Goal: Transaction & Acquisition: Book appointment/travel/reservation

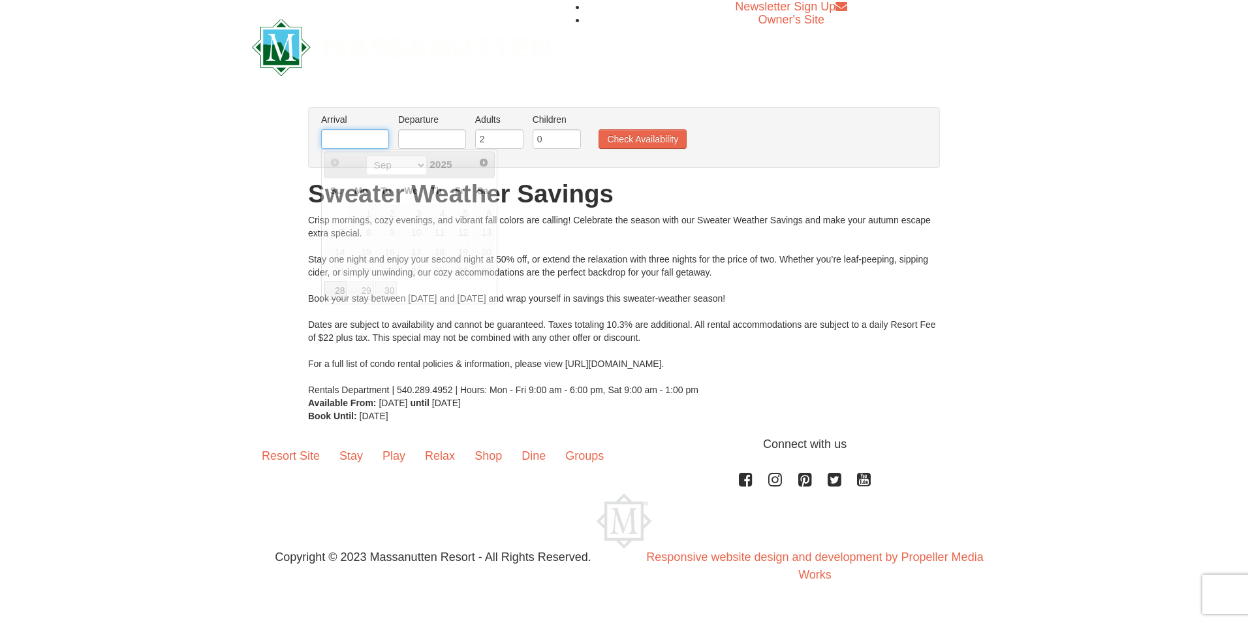
click at [346, 140] on input "text" at bounding box center [355, 139] width 68 height 20
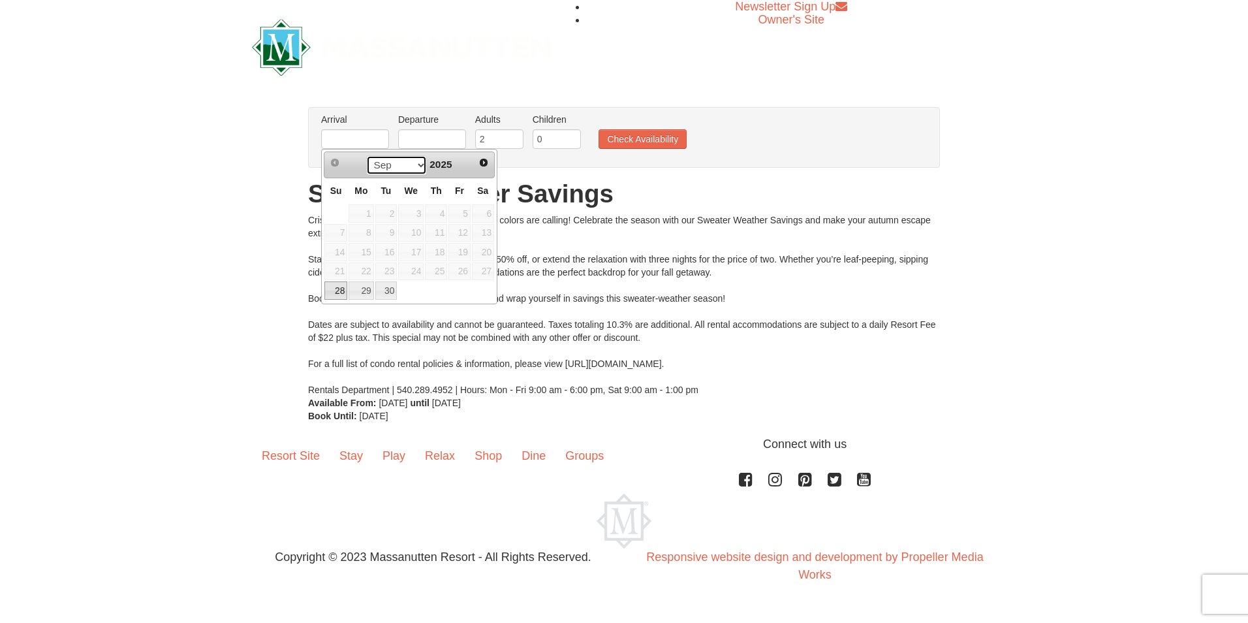
click at [421, 166] on select "Sep Oct" at bounding box center [396, 165] width 61 height 20
click at [461, 210] on link "3" at bounding box center [460, 213] width 22 height 18
type input "[DATE]"
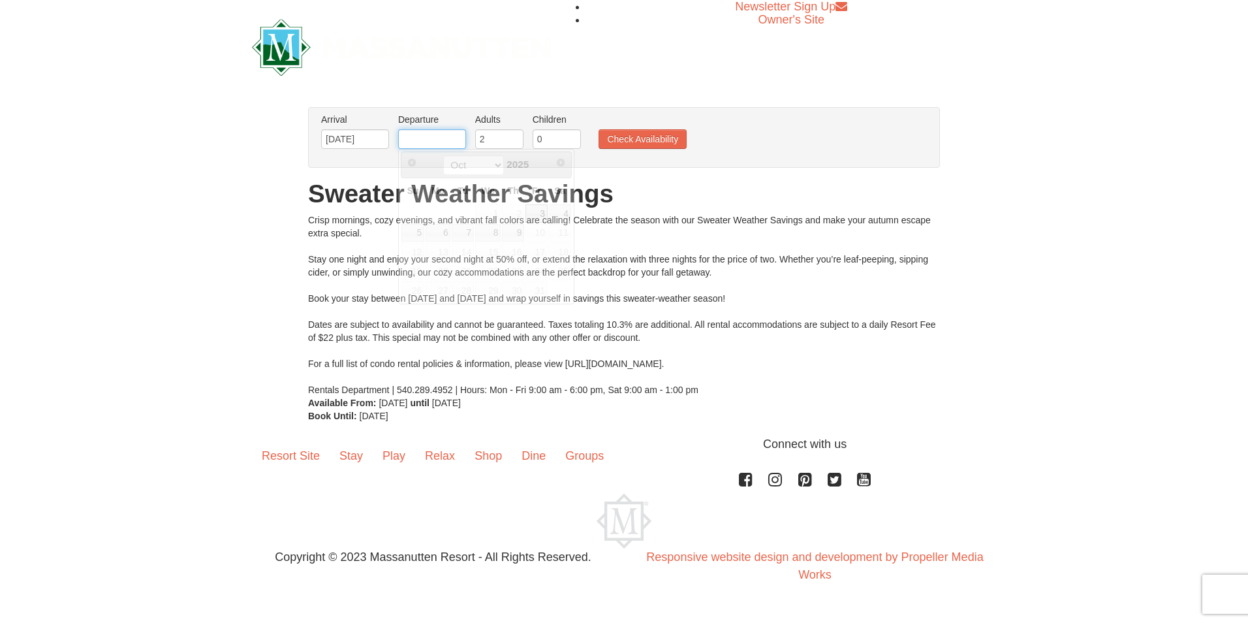
click at [445, 144] on input "text" at bounding box center [432, 139] width 68 height 20
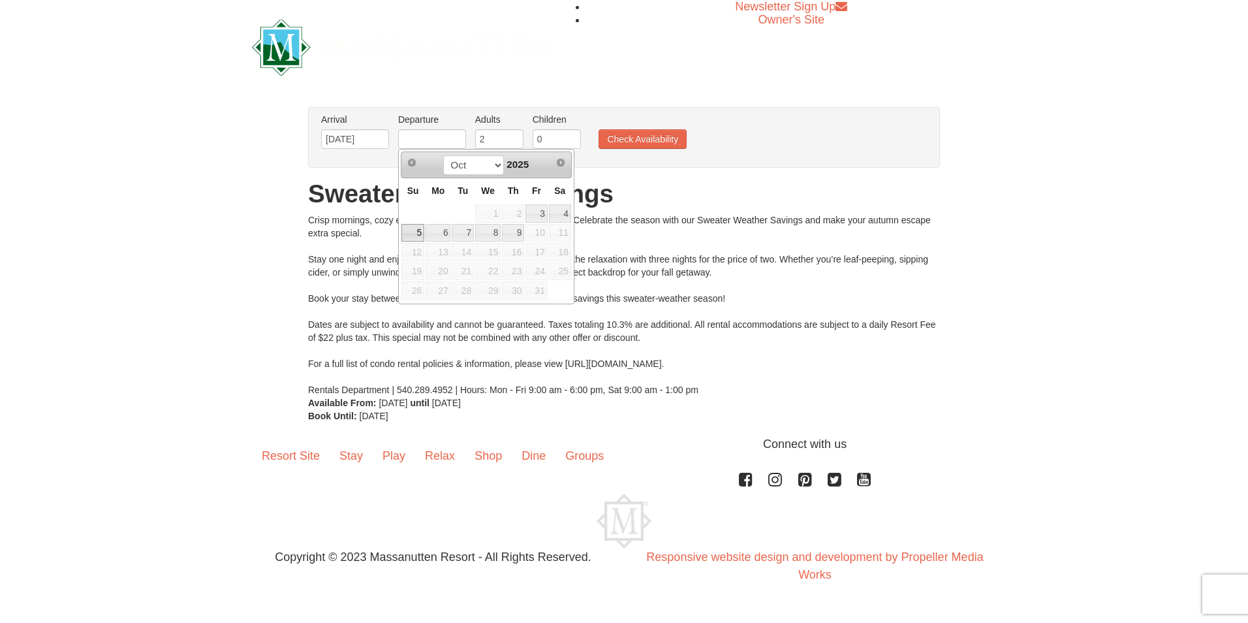
click at [415, 230] on link "5" at bounding box center [413, 233] width 23 height 18
type input "[DATE]"
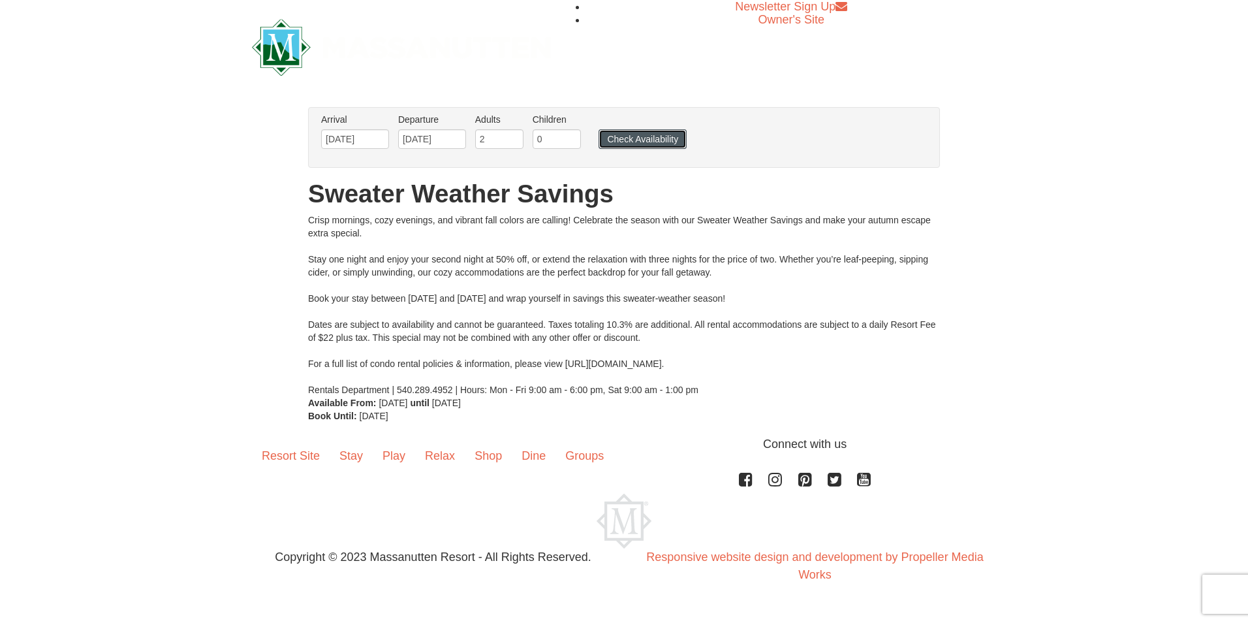
click at [617, 139] on button "Check Availability" at bounding box center [643, 139] width 88 height 20
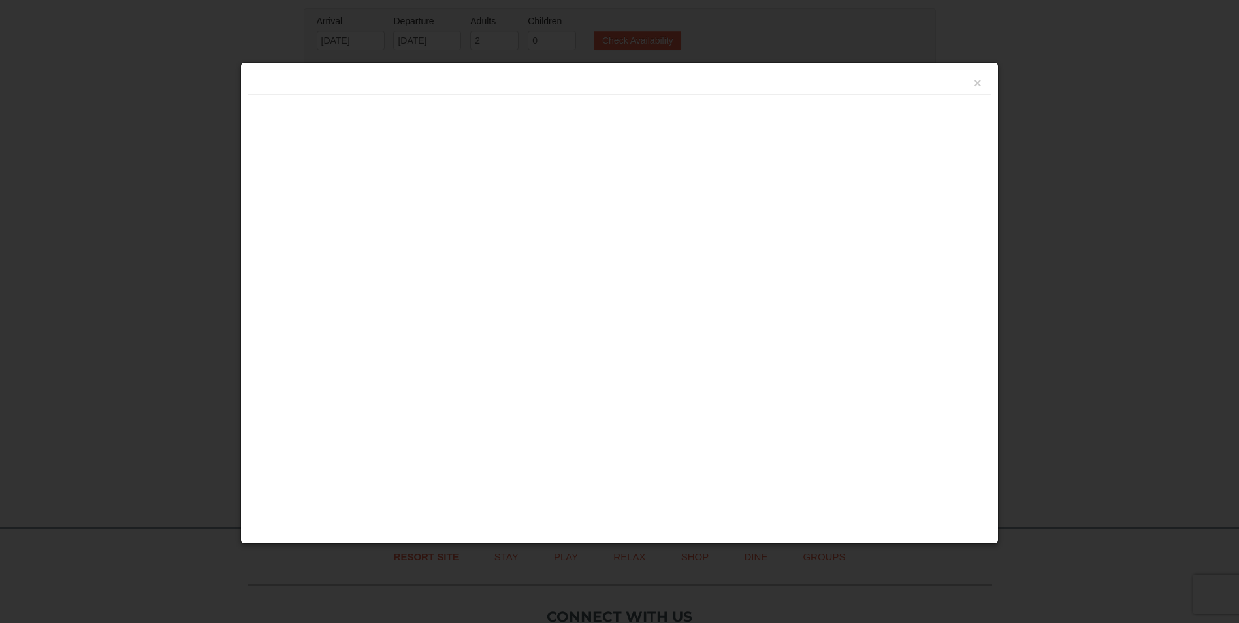
scroll to position [284, 0]
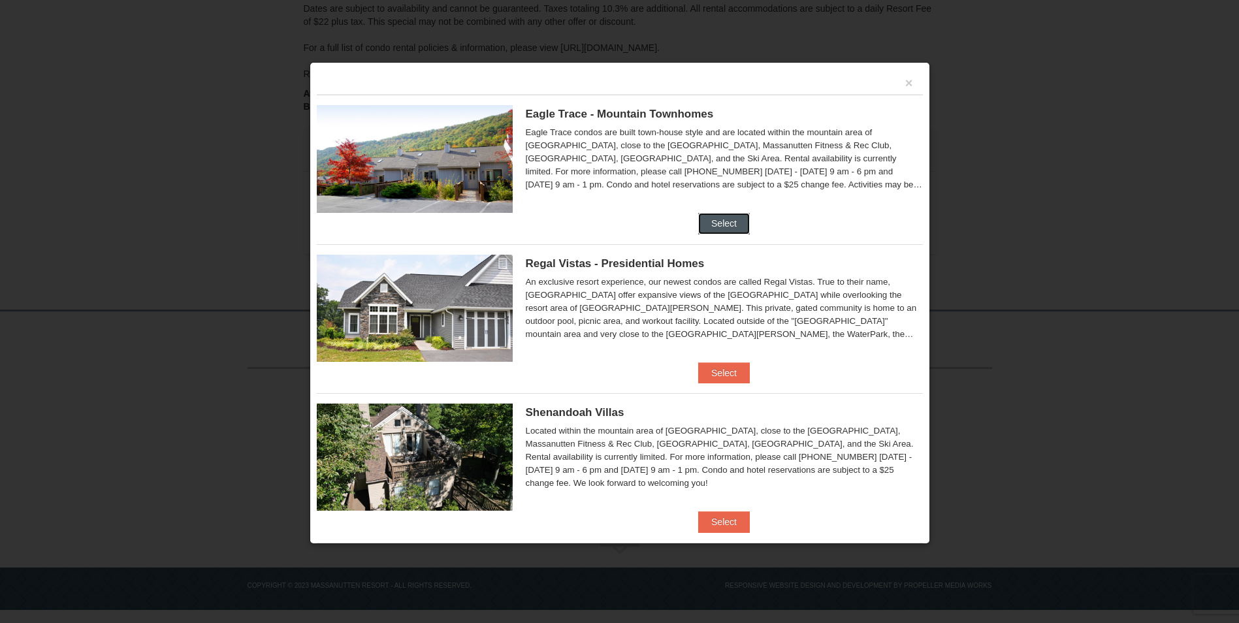
click at [714, 217] on button "Select" at bounding box center [724, 223] width 52 height 21
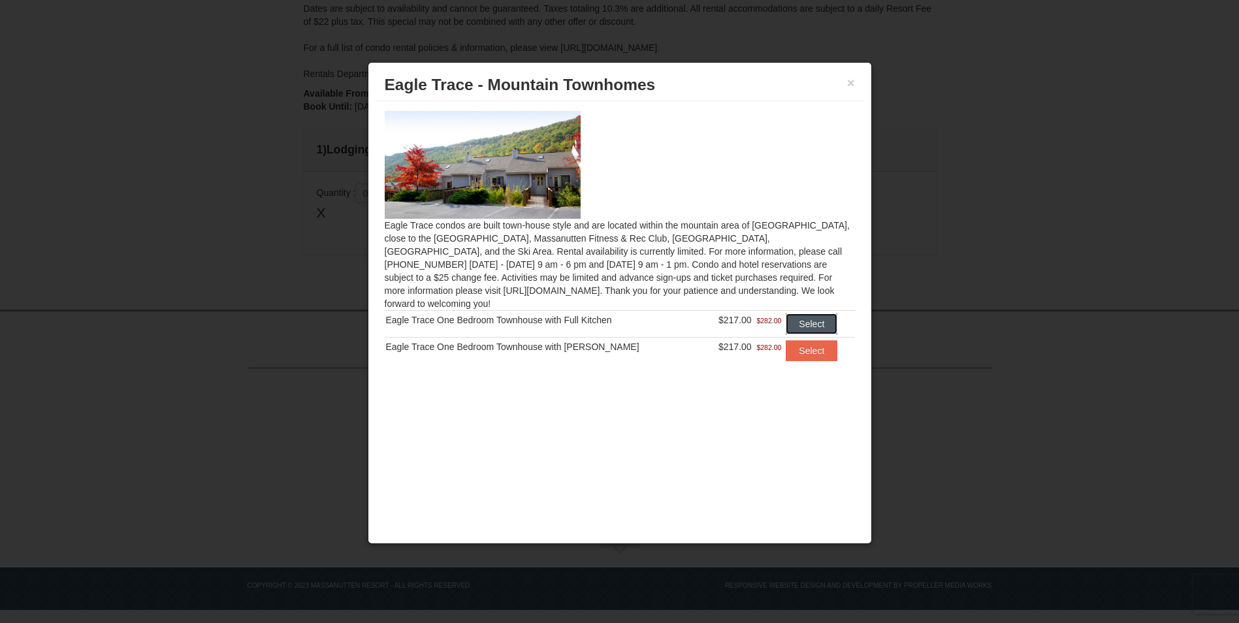
click at [797, 313] on button "Select" at bounding box center [812, 323] width 52 height 21
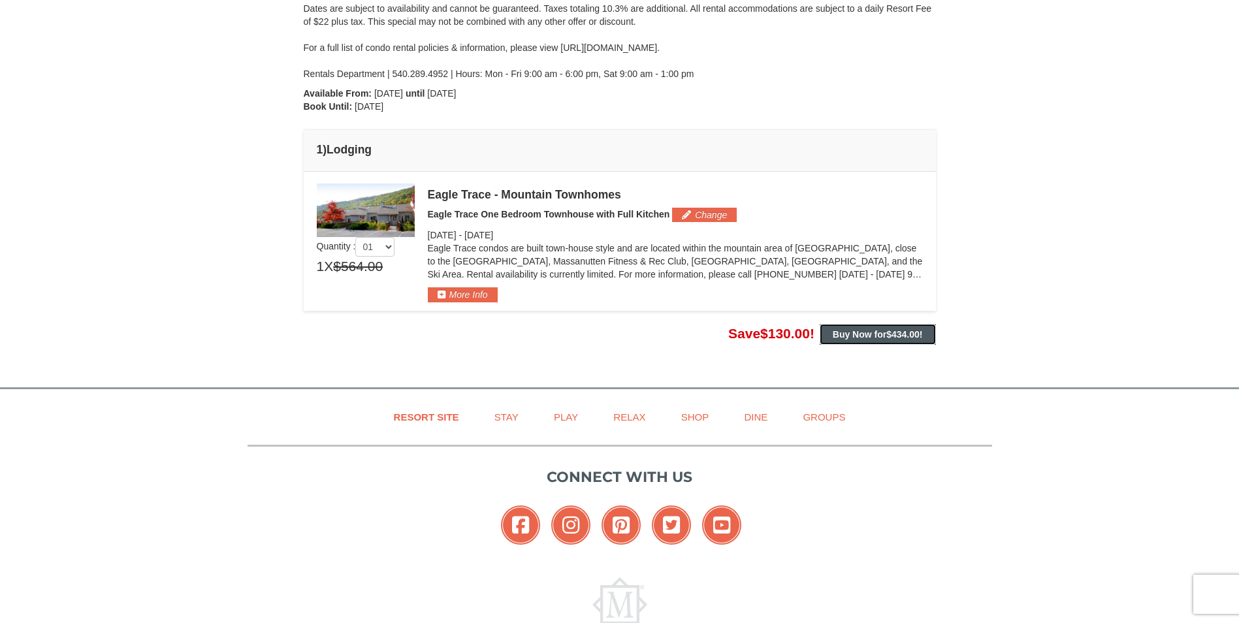
click at [865, 330] on strong "Buy Now for $434.00 !" at bounding box center [878, 334] width 90 height 10
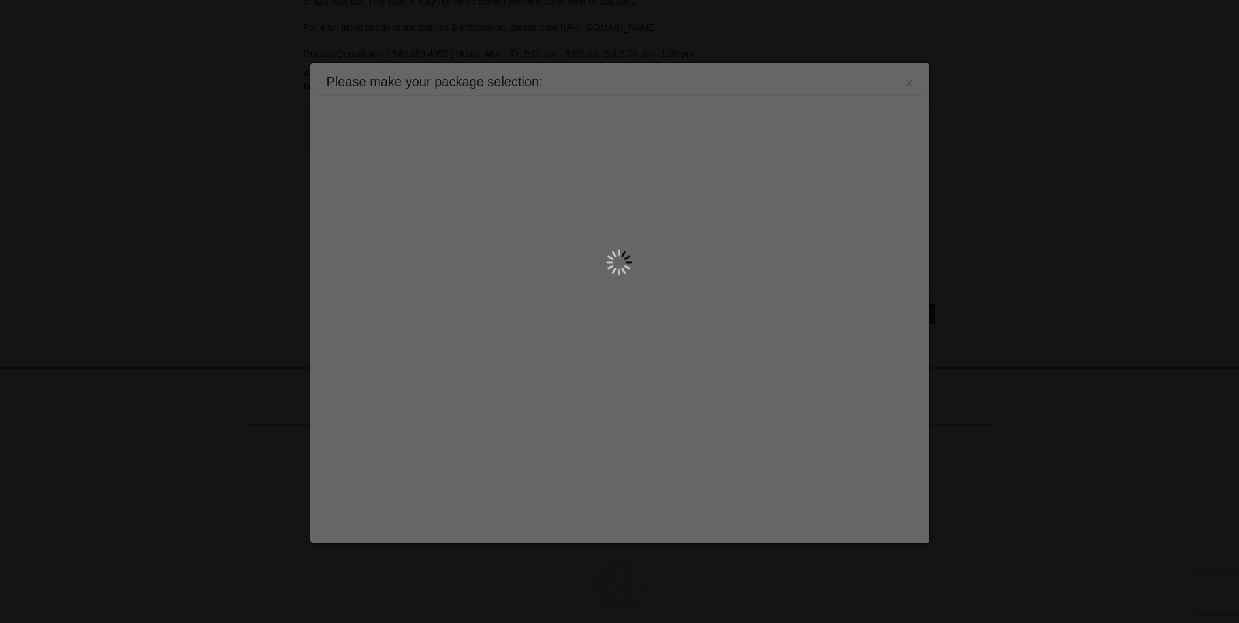
scroll to position [362, 0]
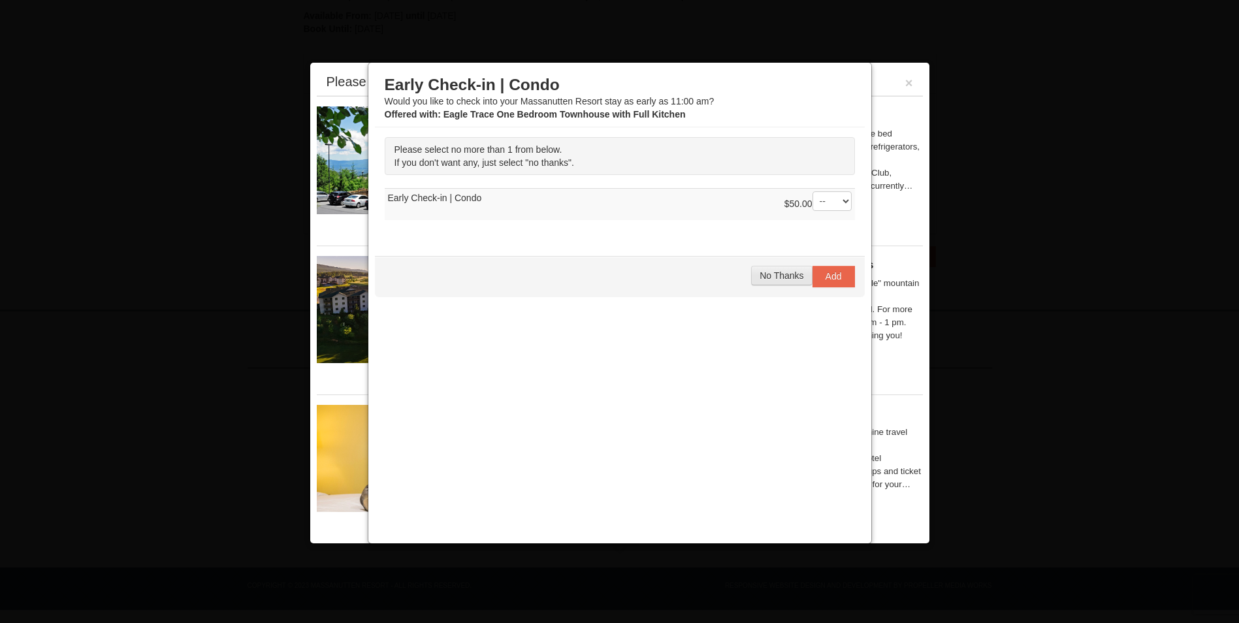
click at [795, 267] on button "No Thanks" at bounding box center [781, 276] width 61 height 20
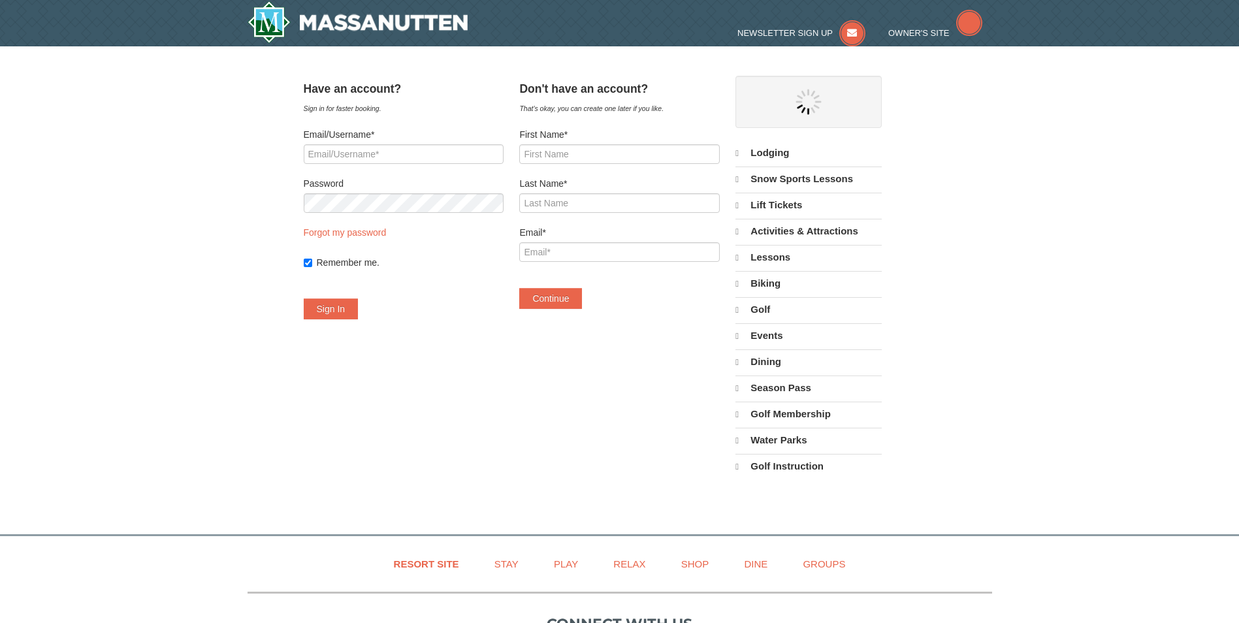
select select "9"
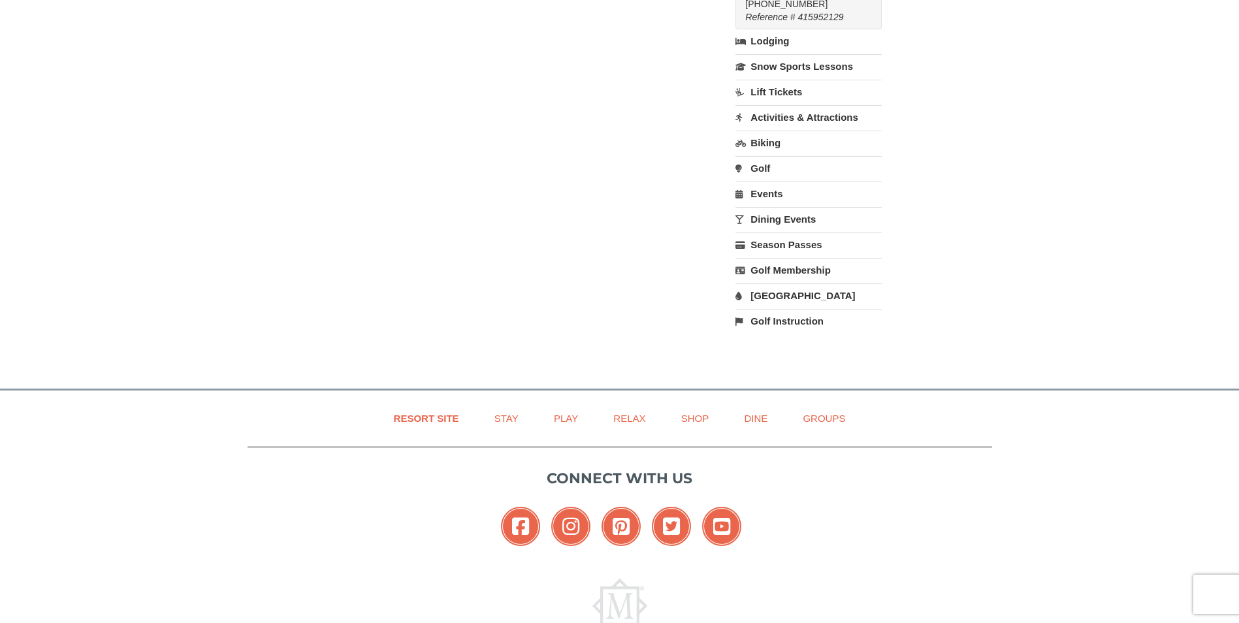
scroll to position [392, 0]
click at [810, 291] on link "[GEOGRAPHIC_DATA]" at bounding box center [808, 294] width 146 height 24
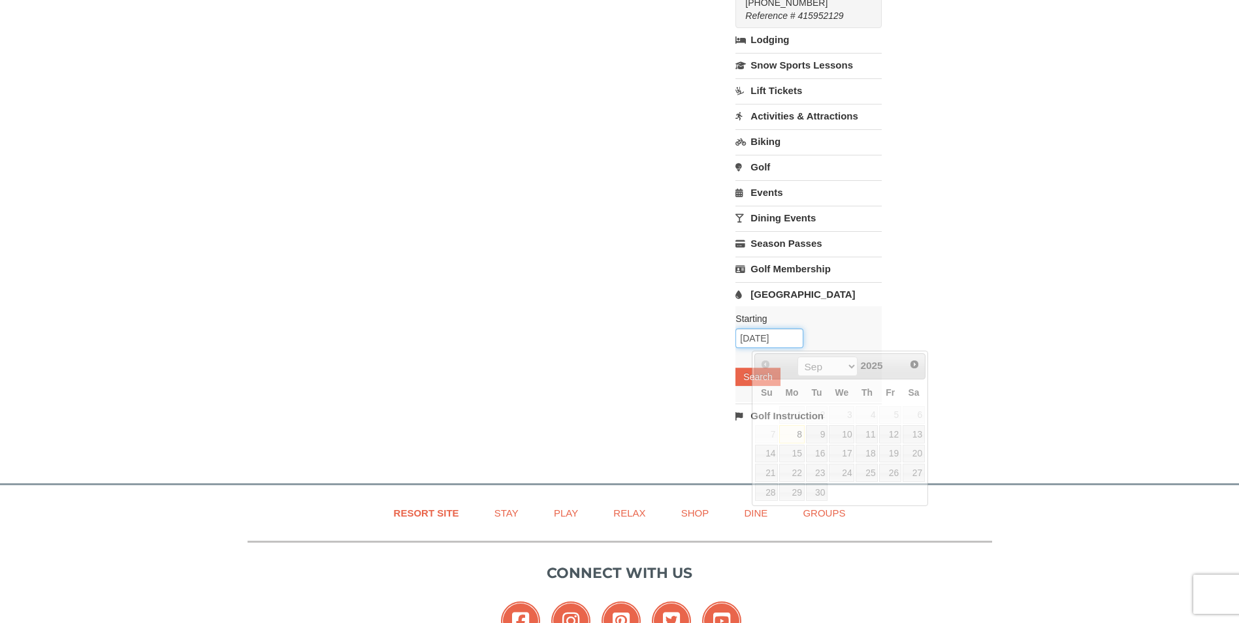
click at [799, 338] on input "[DATE]" at bounding box center [769, 338] width 68 height 20
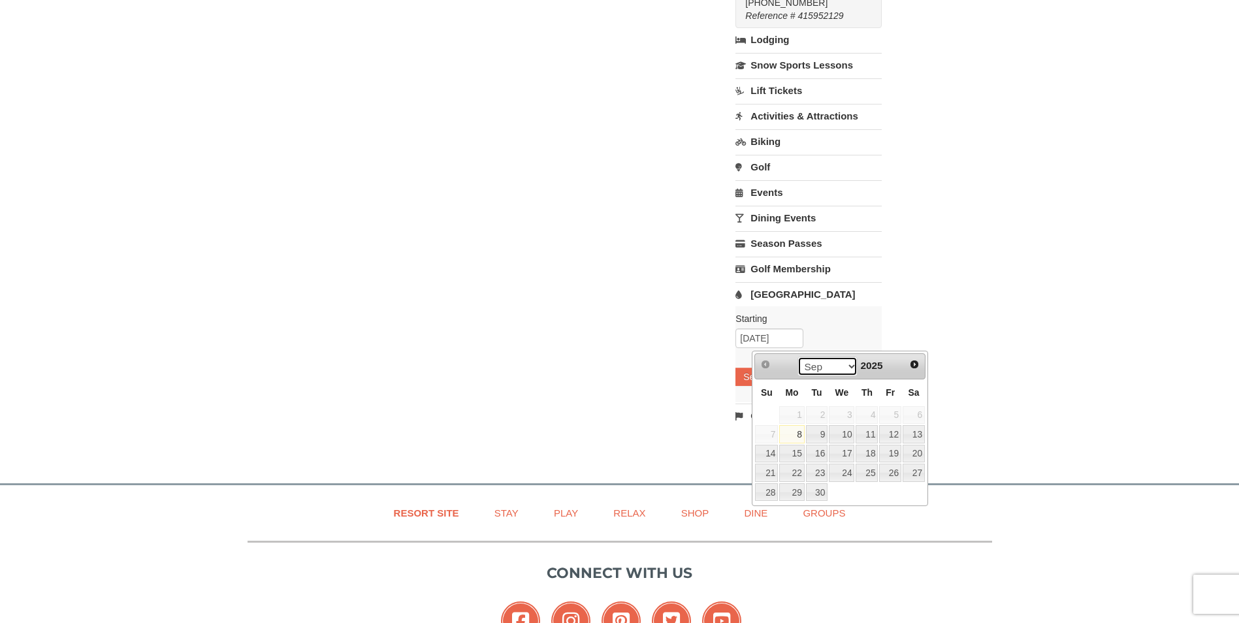
click at [849, 364] on select "Sep Oct Nov Dec" at bounding box center [827, 367] width 61 height 20
click at [914, 417] on link "4" at bounding box center [913, 415] width 22 height 18
type input "[DATE]"
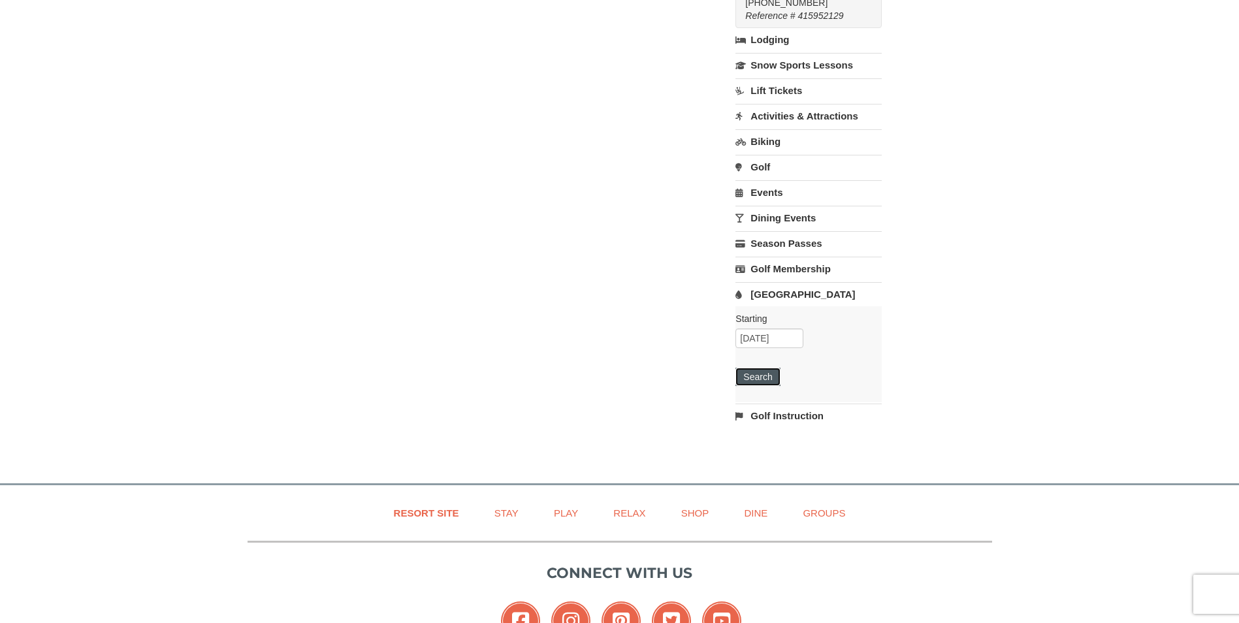
click at [780, 382] on button "Search" at bounding box center [757, 377] width 44 height 18
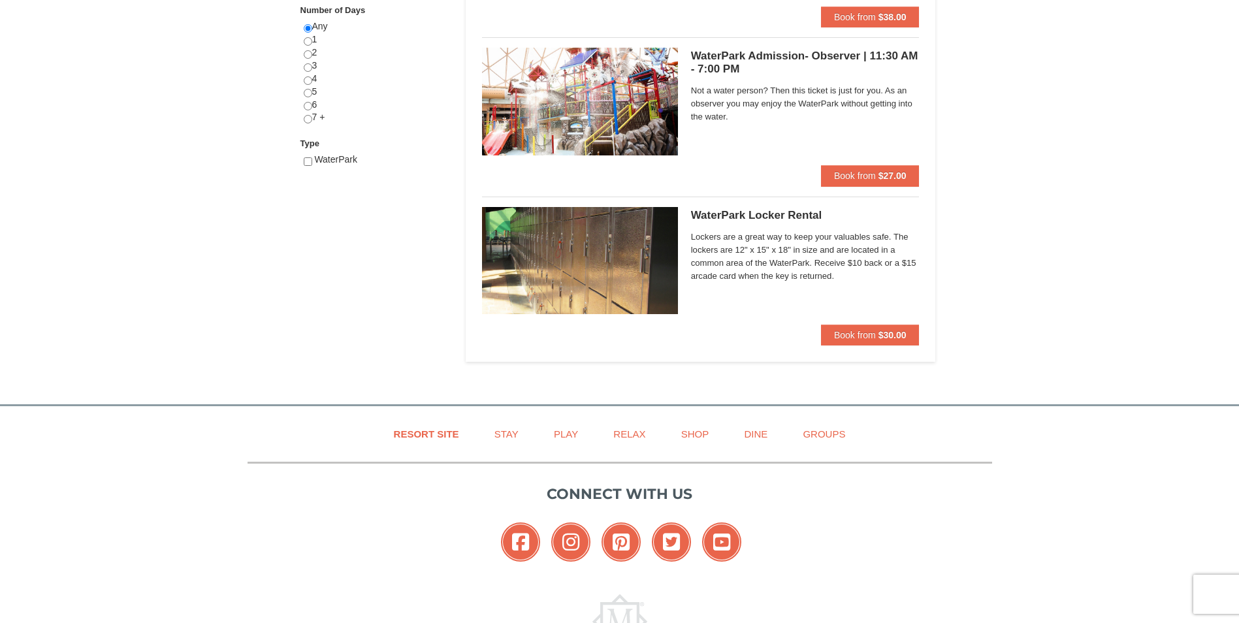
scroll to position [588, 0]
